Goal: Register for event/course

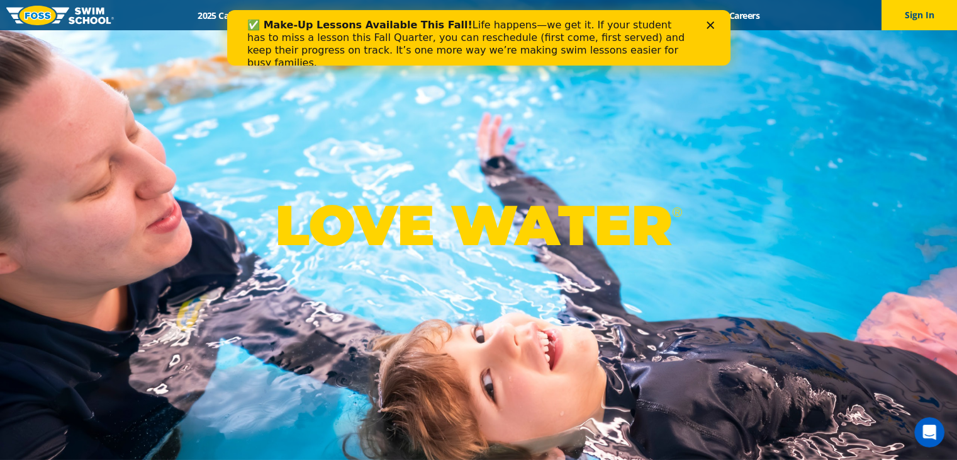
click at [716, 21] on div "Close" at bounding box center [712, 25] width 13 height 8
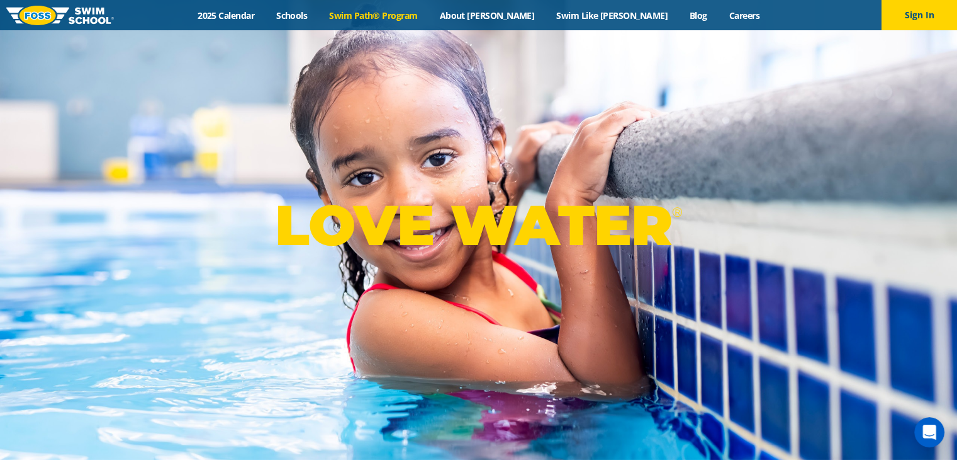
click at [408, 16] on link "Swim Path® Program" at bounding box center [374, 15] width 110 height 12
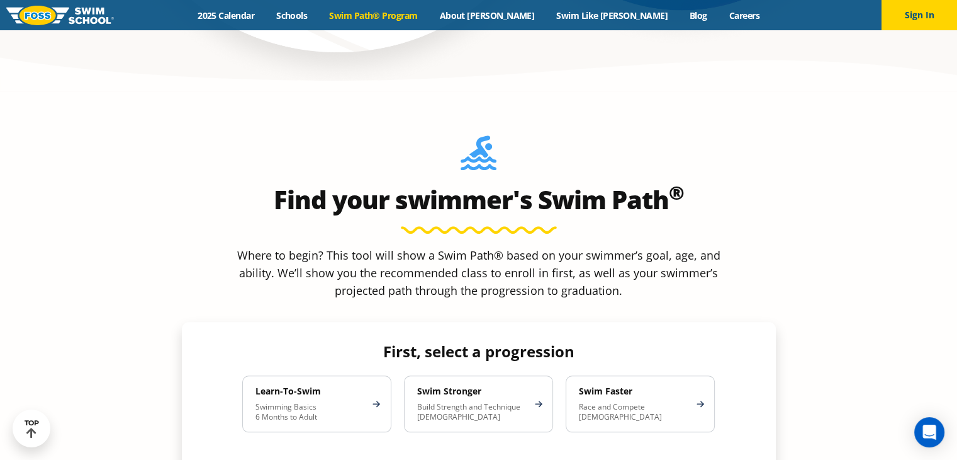
scroll to position [1036, 0]
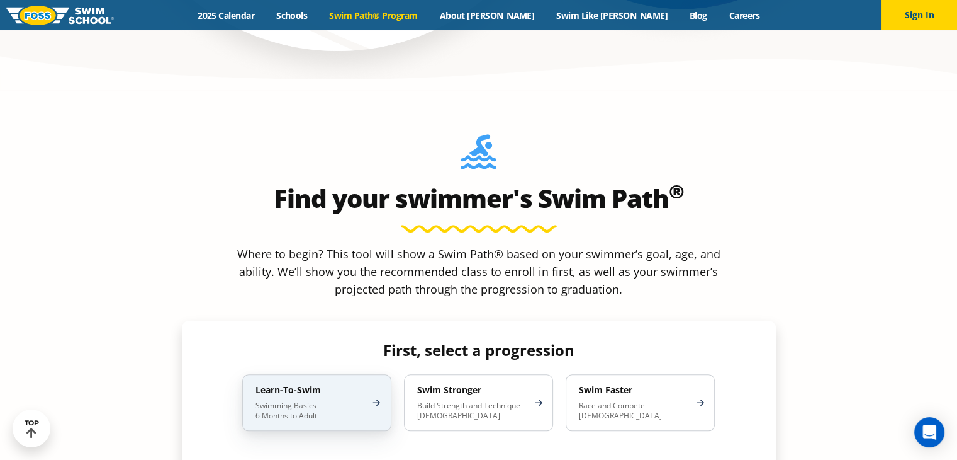
click at [349, 374] on div "Learn-To-Swim Swimming Basics 6 Months to Adult" at bounding box center [316, 402] width 149 height 57
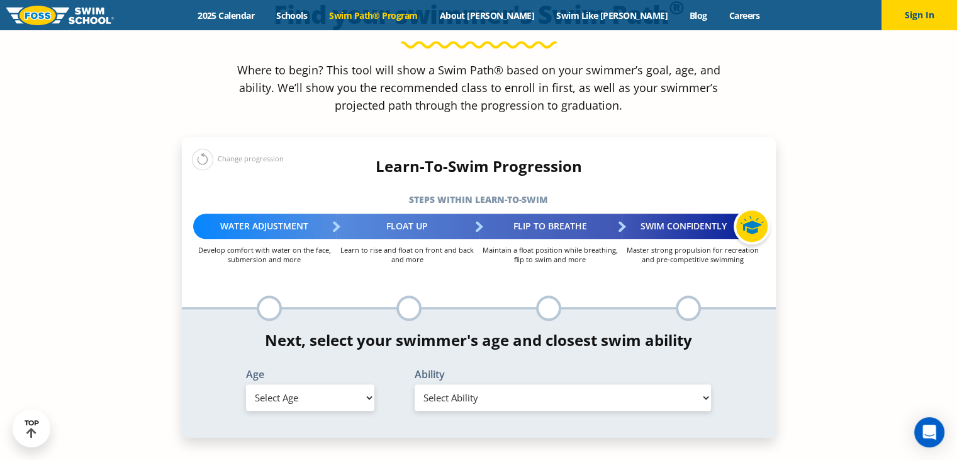
scroll to position [1221, 0]
click at [349, 383] on select "Select Age 6 months - 1 year 1 year 2 years 3 years 4 years 5 years 6 years 7 y…" at bounding box center [310, 396] width 128 height 26
select select "6-years"
click at [246, 383] on select "Select Age 6 months - 1 year 1 year 2 years 3 years 4 years 5 years 6 years 7 y…" at bounding box center [310, 396] width 128 height 26
click at [532, 383] on select "Select Ability First in-water experience When in the water, reliant on a life j…" at bounding box center [563, 396] width 297 height 26
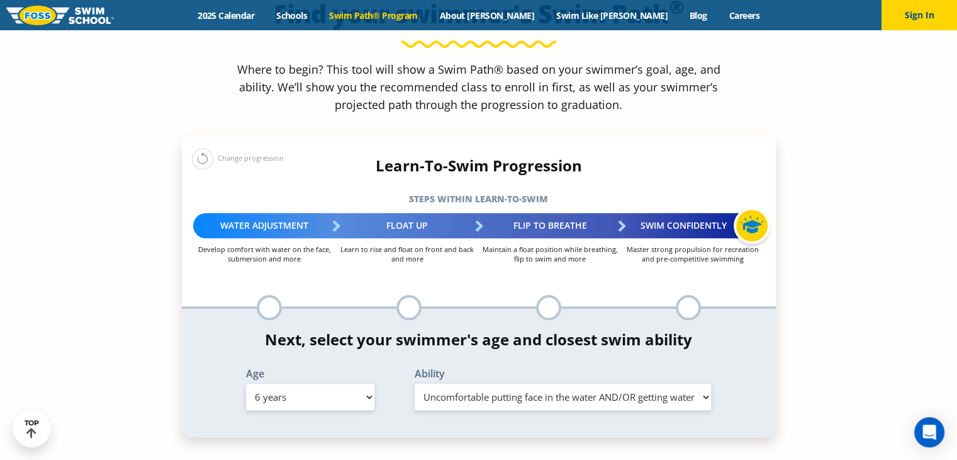
click at [415, 383] on select "Select Ability First in-water experience When in the water, reliant on a life j…" at bounding box center [563, 396] width 297 height 26
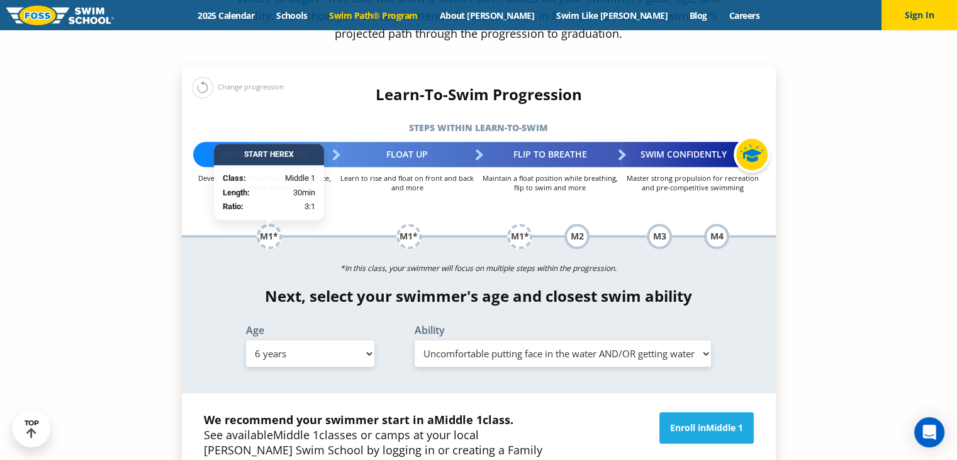
scroll to position [1294, 0]
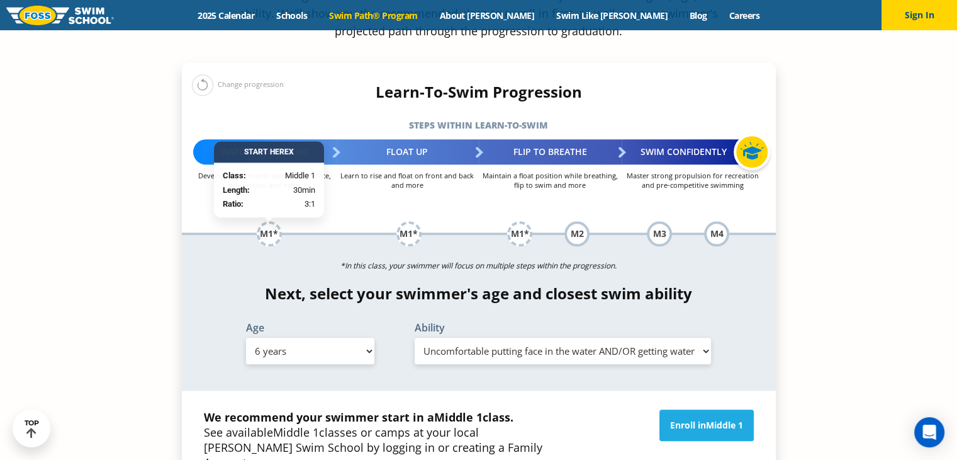
click at [499, 337] on select "Select Ability First in-water experience When in the water, reliant on a life j…" at bounding box center [563, 350] width 297 height 26
click at [415, 337] on select "Select Ability First in-water experience When in the water, reliant on a life j…" at bounding box center [563, 350] width 297 height 26
click at [506, 337] on select "Select Ability First in-water experience When in the water, reliant on a life j…" at bounding box center [563, 350] width 297 height 26
select select "6-years-first-in-water-experience"
click at [415, 337] on select "Select Ability First in-water experience When in the water, reliant on a life j…" at bounding box center [563, 350] width 297 height 26
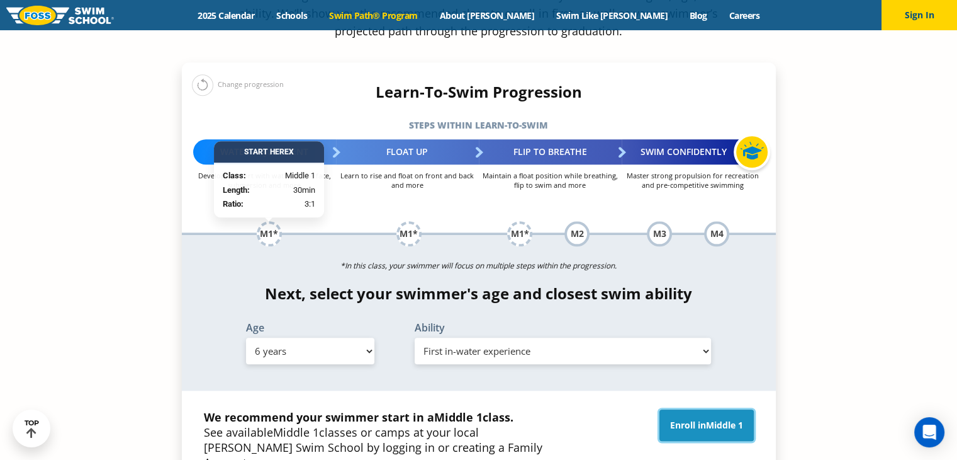
click at [672, 409] on link "Enroll in Middle 1" at bounding box center [707, 424] width 94 height 31
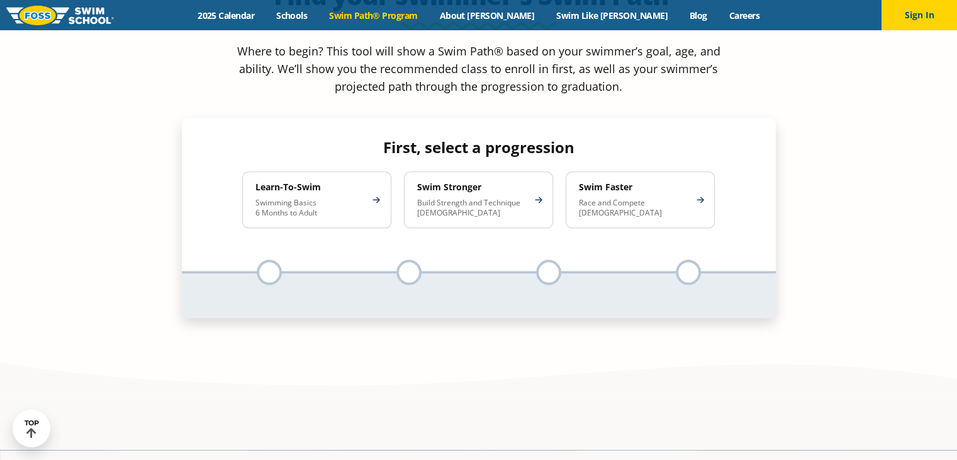
scroll to position [1202, 0]
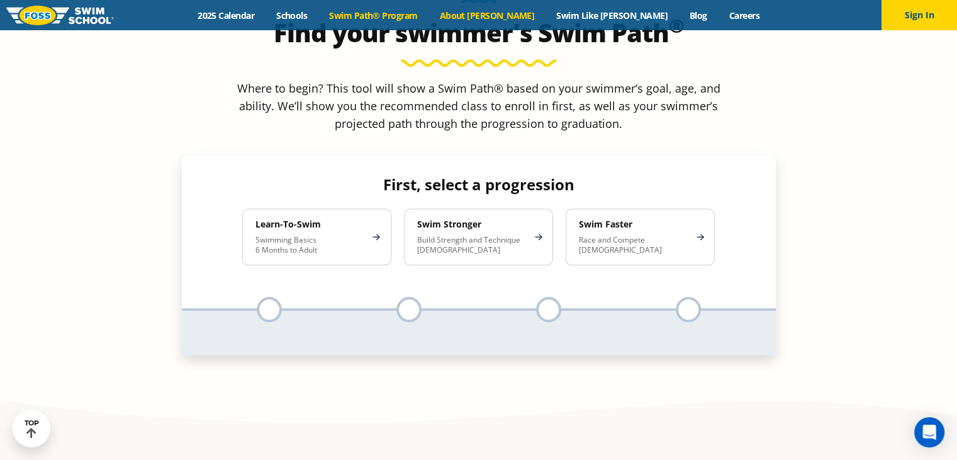
click at [505, 15] on link "About [PERSON_NAME]" at bounding box center [487, 15] width 117 height 12
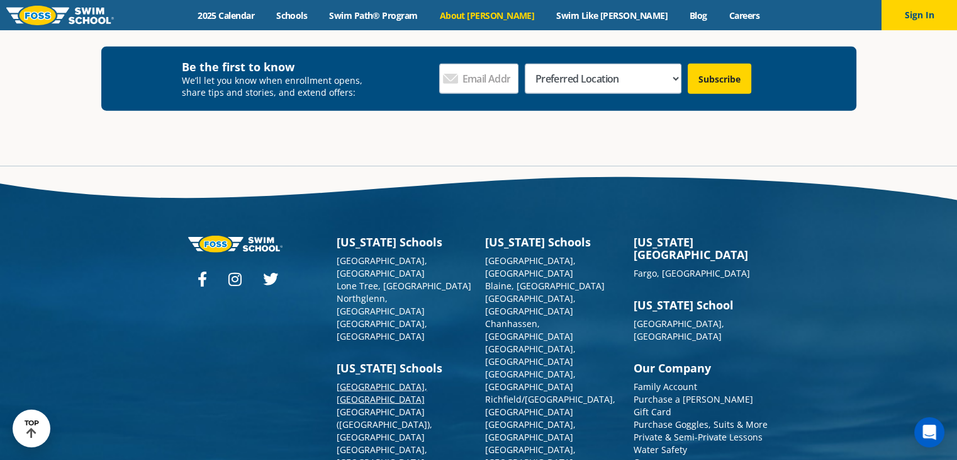
scroll to position [3343, 0]
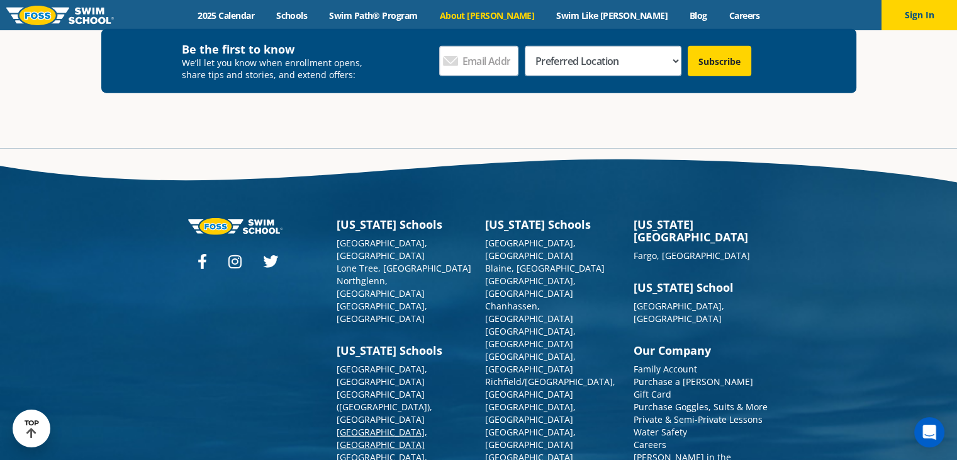
click at [381, 426] on link "[GEOGRAPHIC_DATA], [GEOGRAPHIC_DATA]" at bounding box center [382, 438] width 91 height 25
click at [367, 388] on link "[GEOGRAPHIC_DATA] ([GEOGRAPHIC_DATA]), [GEOGRAPHIC_DATA]" at bounding box center [385, 406] width 96 height 37
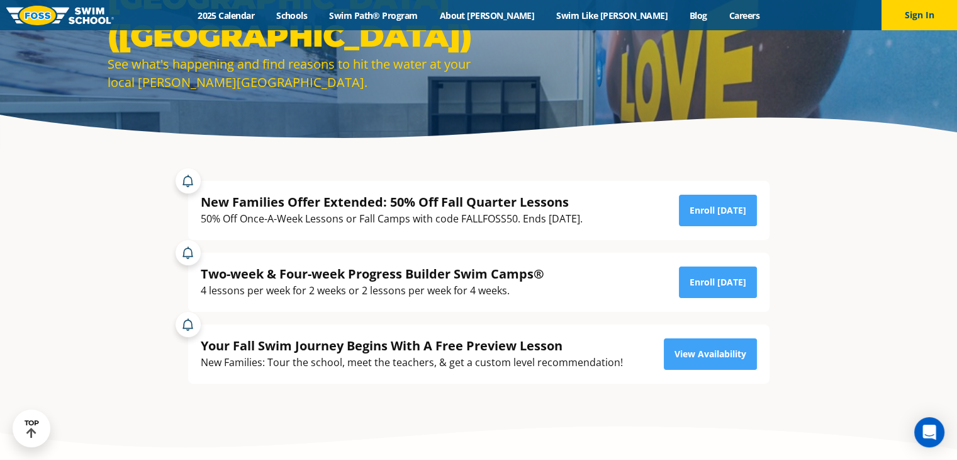
scroll to position [174, 0]
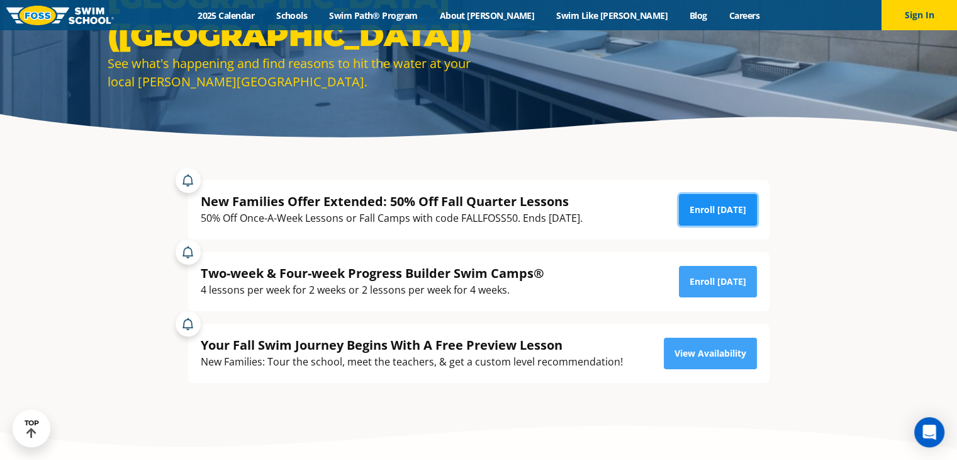
click at [709, 213] on link "Enroll Today" at bounding box center [718, 209] width 78 height 31
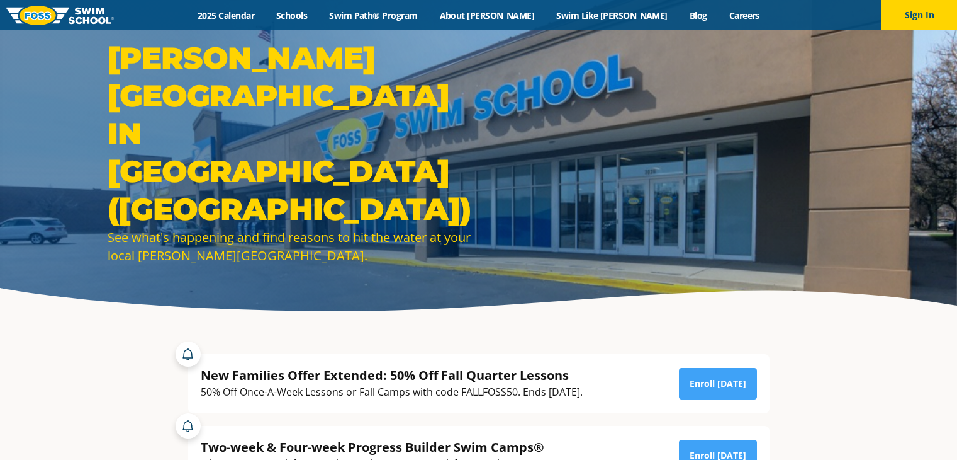
scroll to position [174, 0]
